Goal: Task Accomplishment & Management: Manage account settings

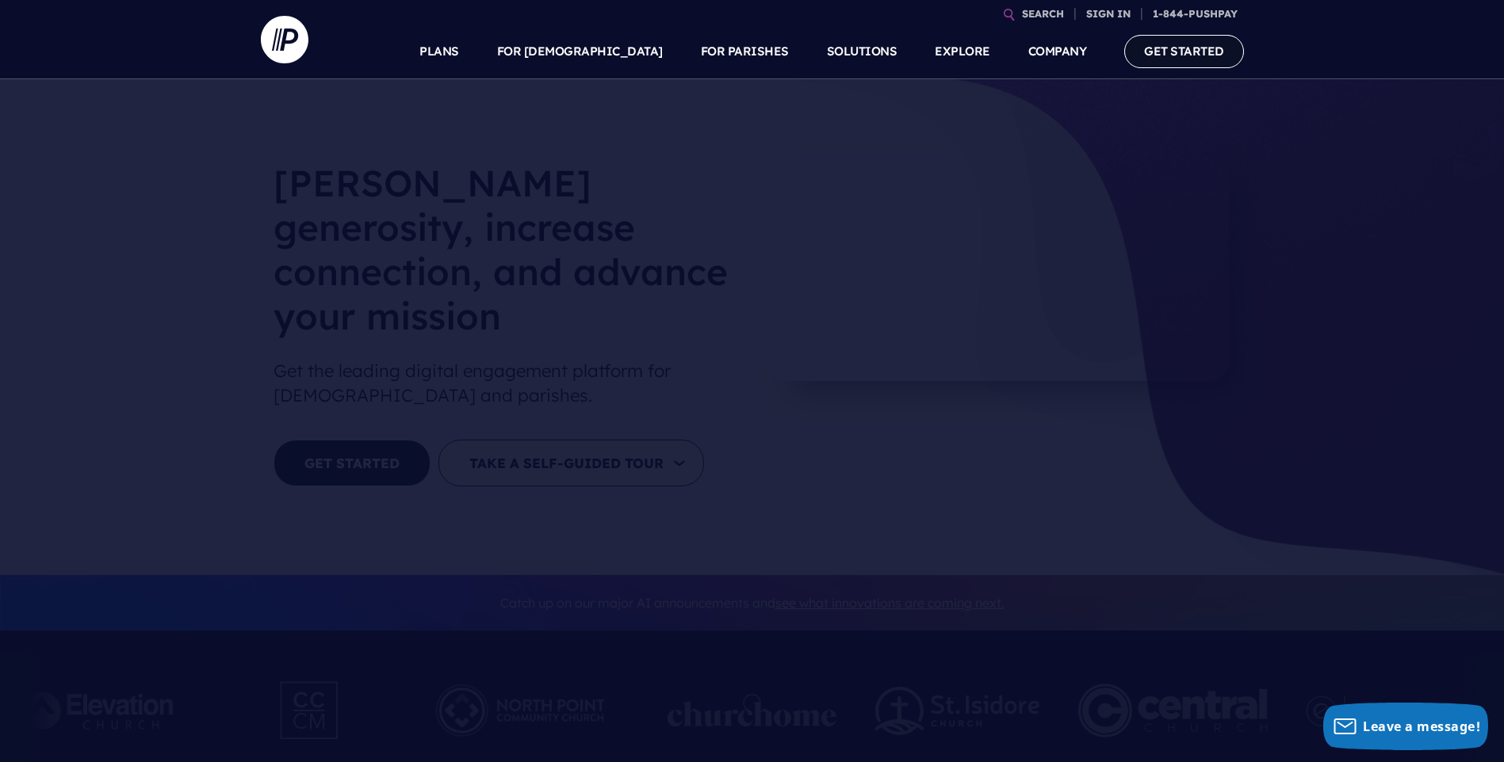
click at [1157, 58] on link "GET STARTED" at bounding box center [1184, 51] width 120 height 32
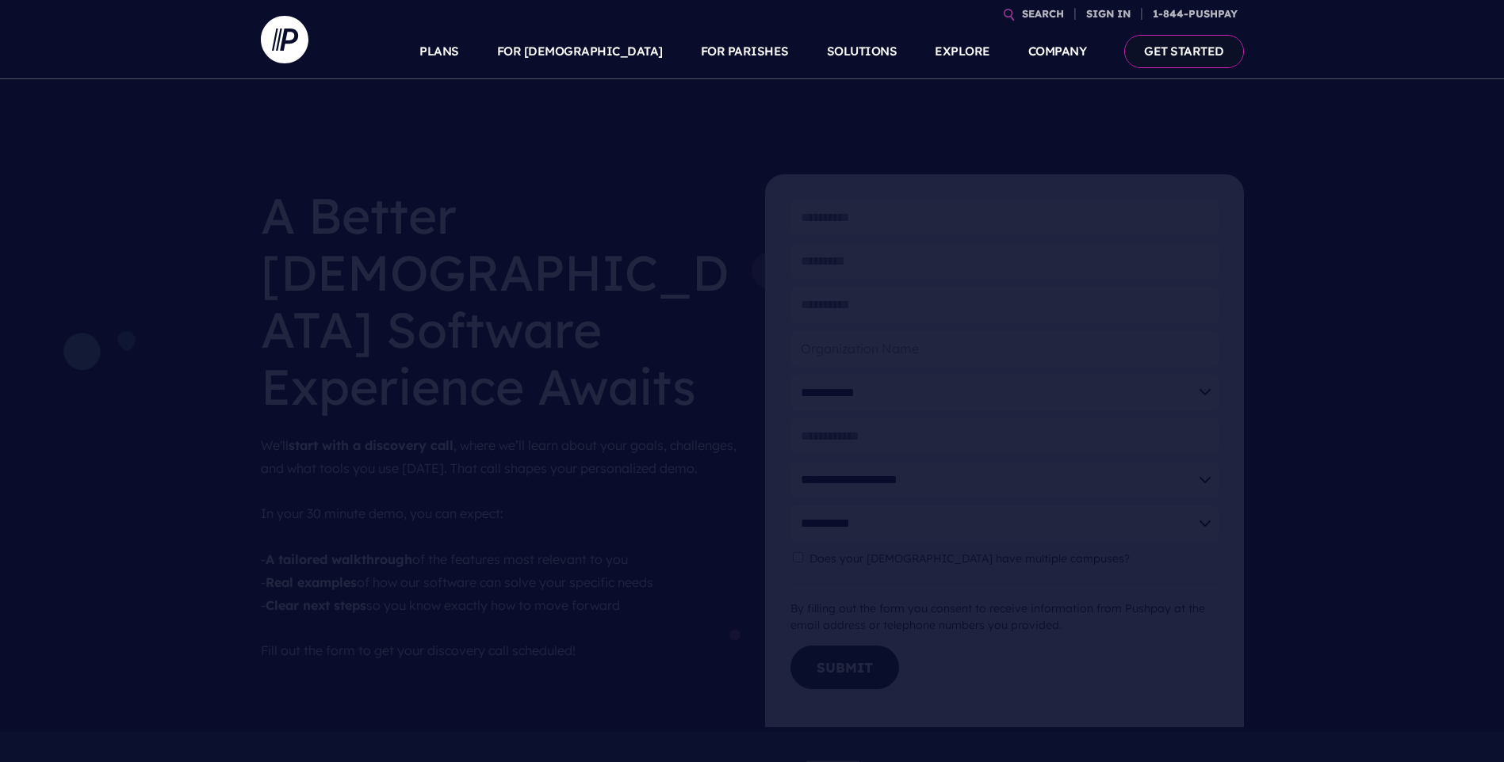
click at [1206, 54] on link "GET STARTED" at bounding box center [1184, 51] width 120 height 32
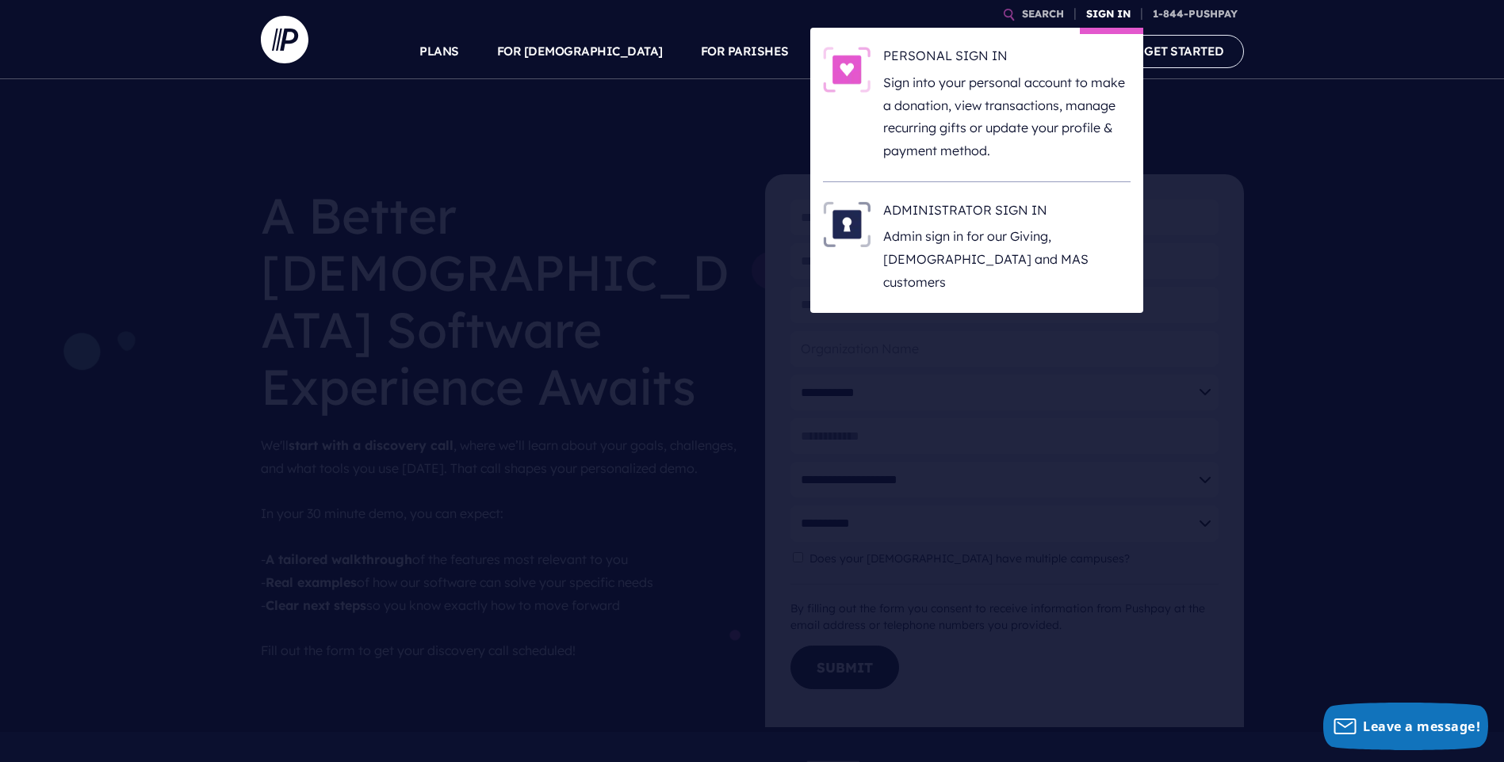
click at [1114, 14] on link "SIGN IN" at bounding box center [1108, 14] width 57 height 28
click at [930, 210] on h6 "ADMINISTRATOR SIGN IN" at bounding box center [1006, 213] width 247 height 24
